Goal: Information Seeking & Learning: Learn about a topic

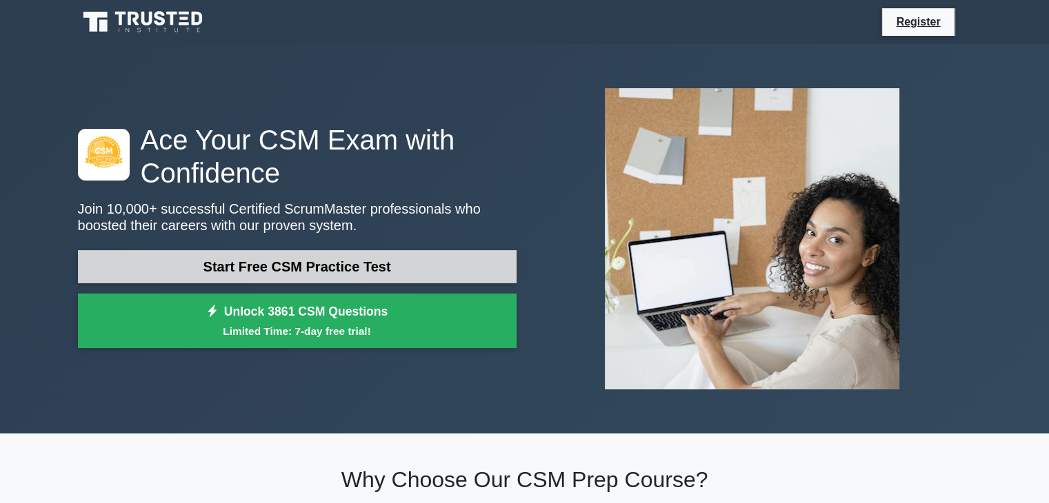
click at [238, 261] on link "Start Free CSM Practice Test" at bounding box center [297, 266] width 439 height 33
